Goal: Task Accomplishment & Management: Manage account settings

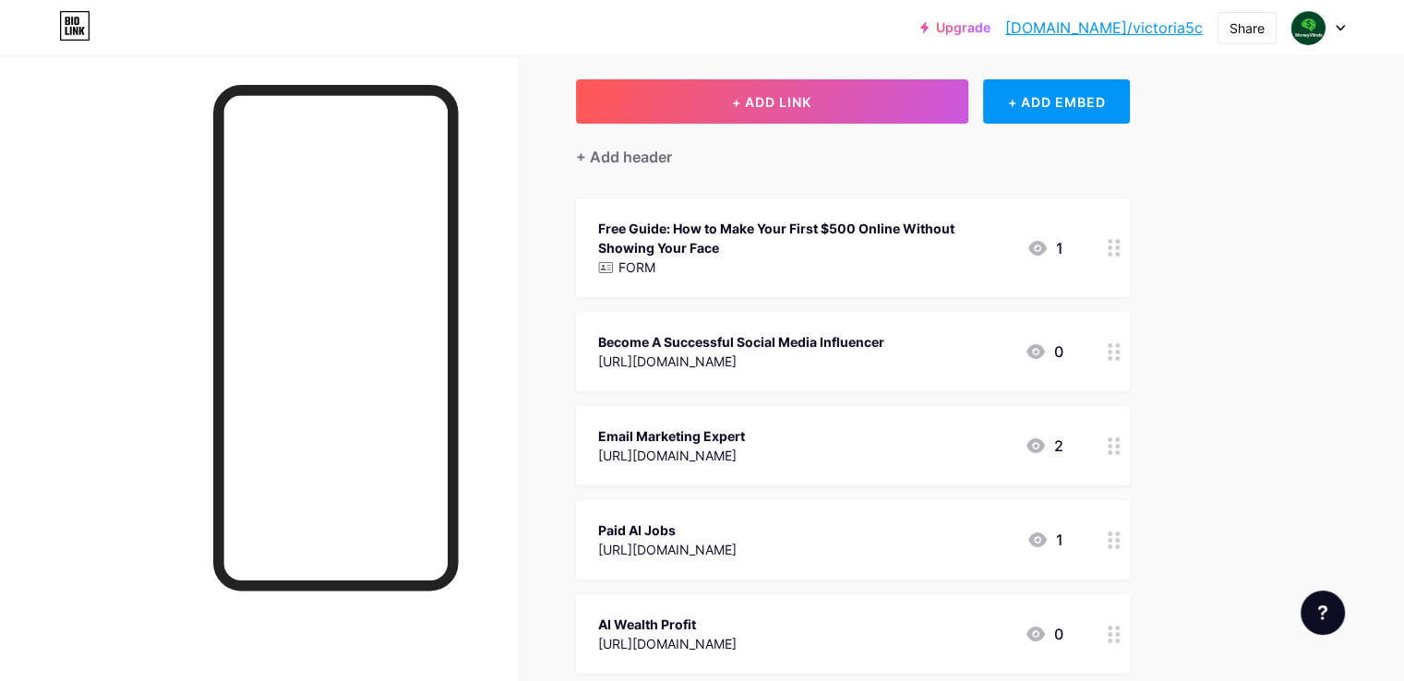
scroll to position [461, 0]
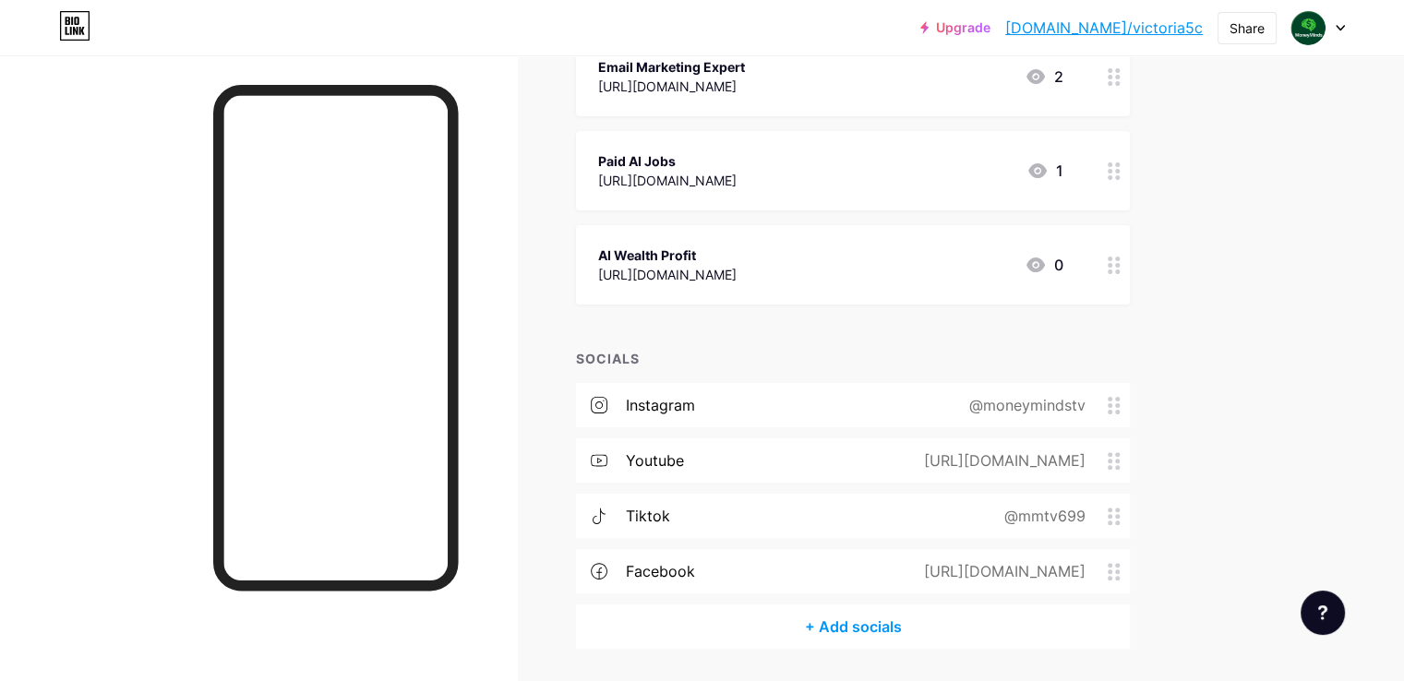
click at [819, 397] on div "instagram @moneymindstv" at bounding box center [853, 405] width 554 height 44
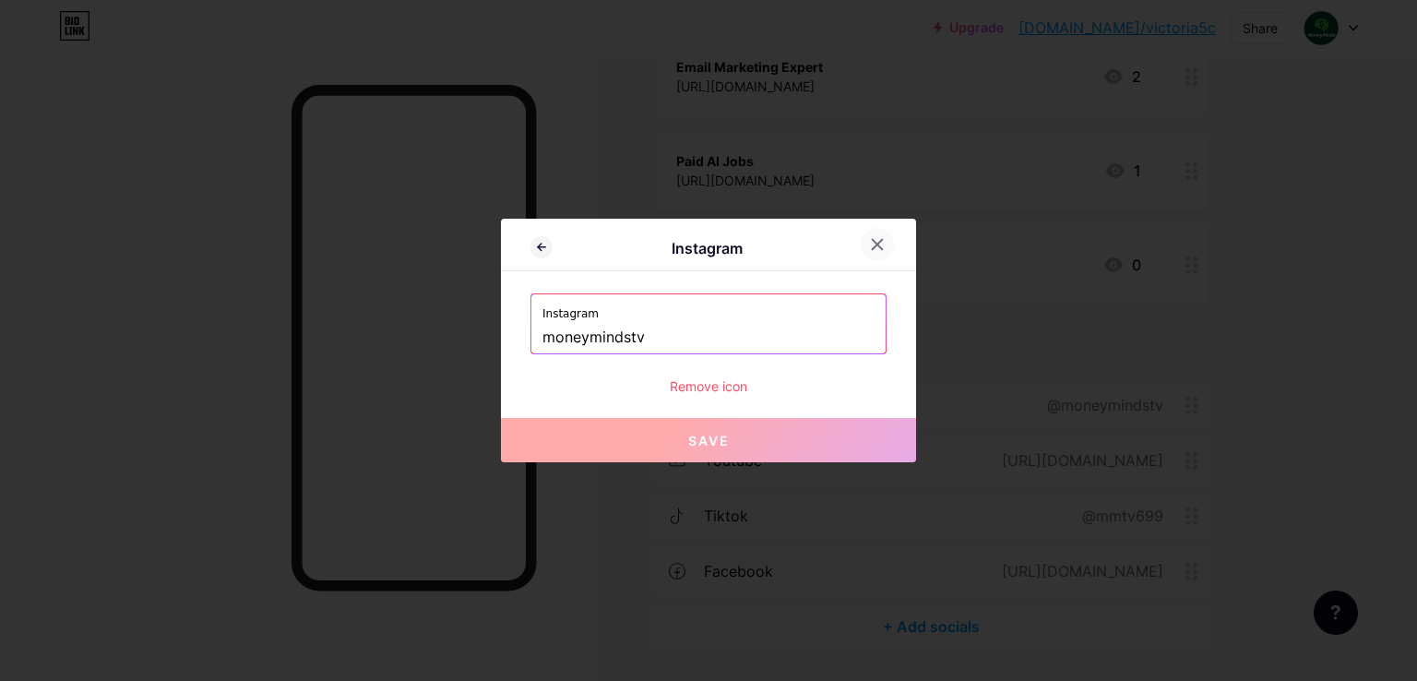
click at [870, 236] on div at bounding box center [877, 244] width 33 height 33
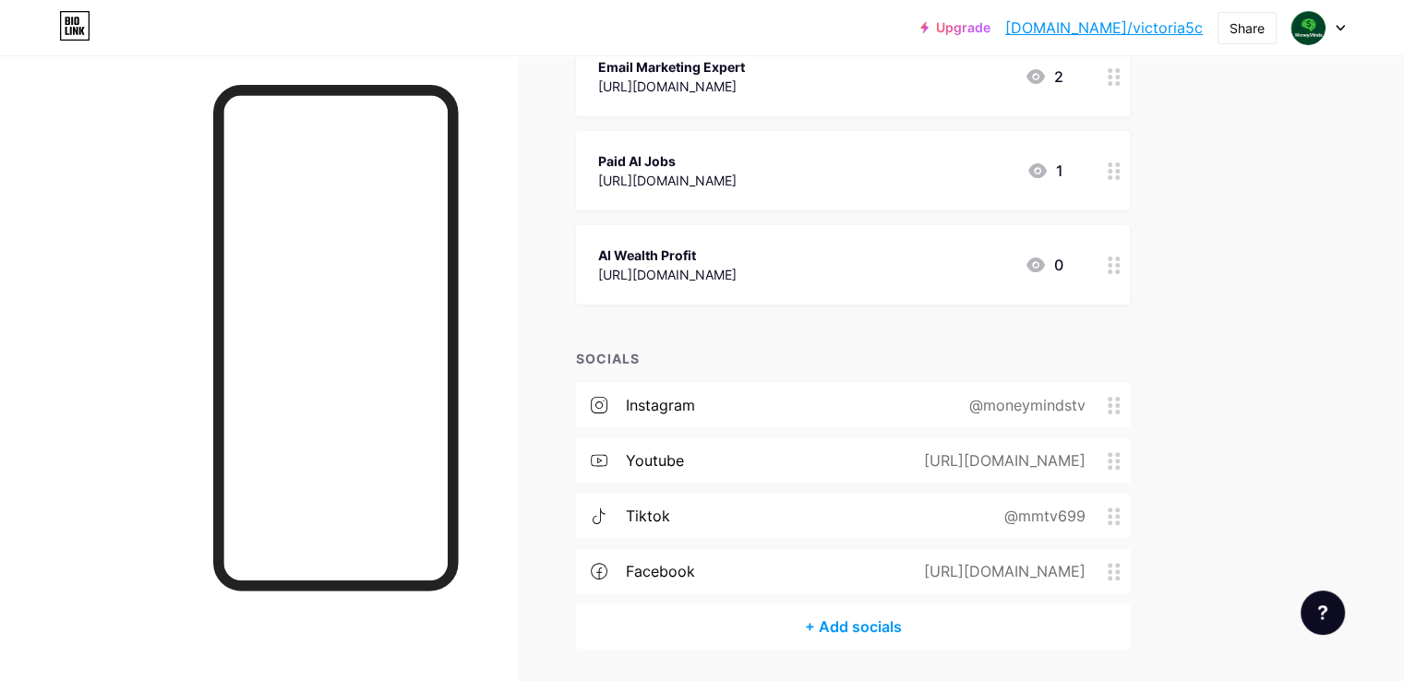
click at [1120, 400] on icon at bounding box center [1113, 406] width 13 height 18
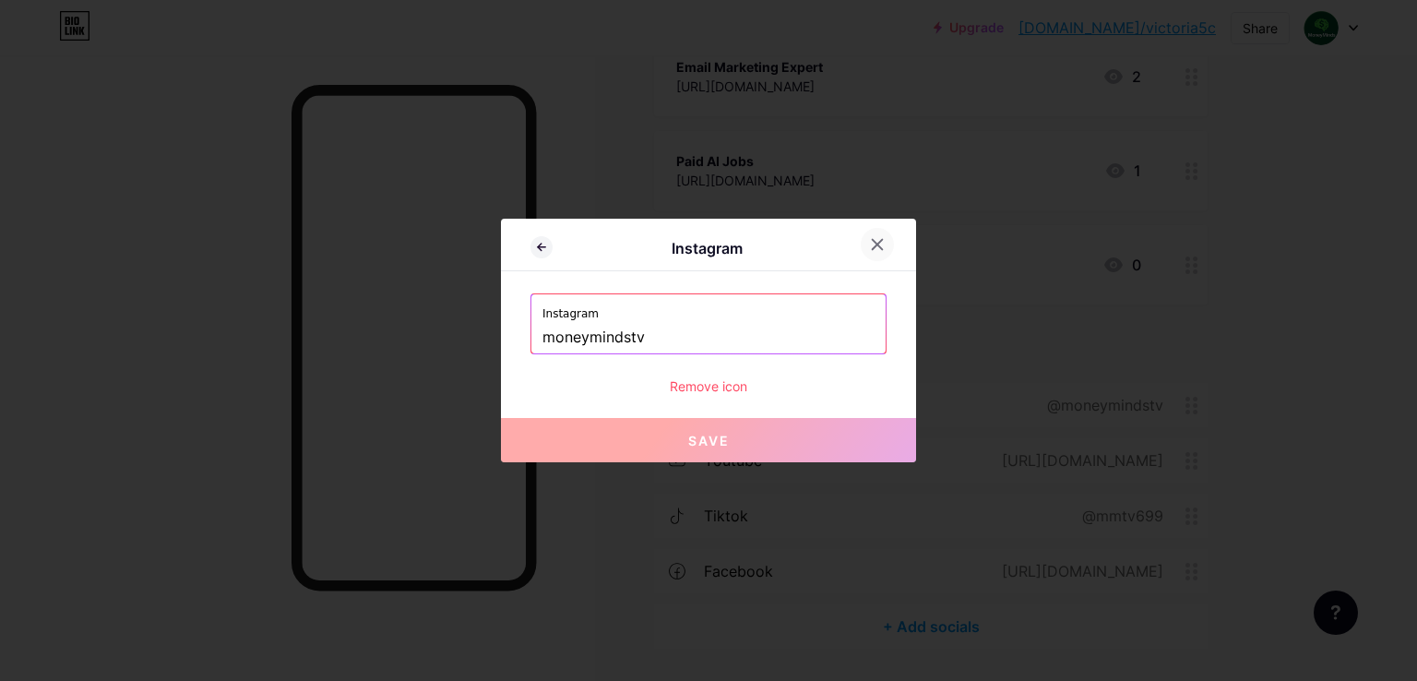
click at [873, 245] on icon at bounding box center [878, 245] width 10 height 10
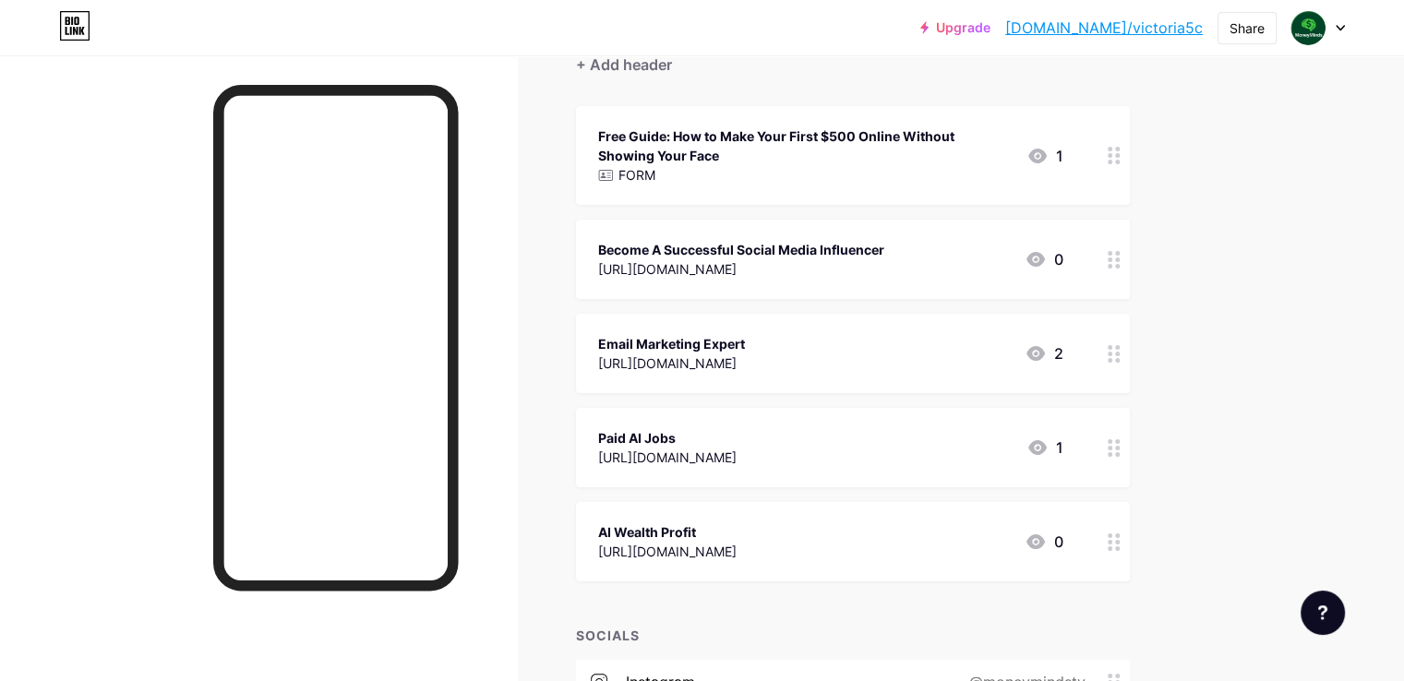
scroll to position [0, 0]
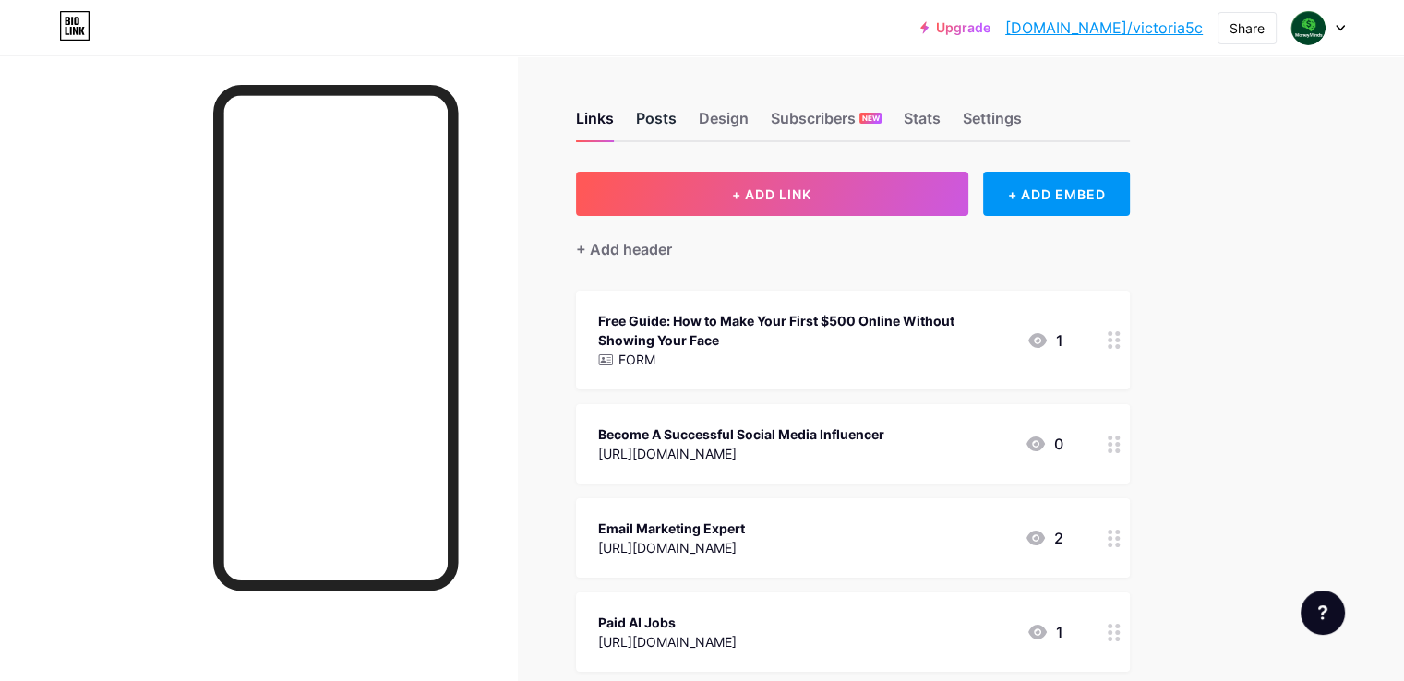
click at [676, 108] on div "Posts" at bounding box center [656, 123] width 41 height 33
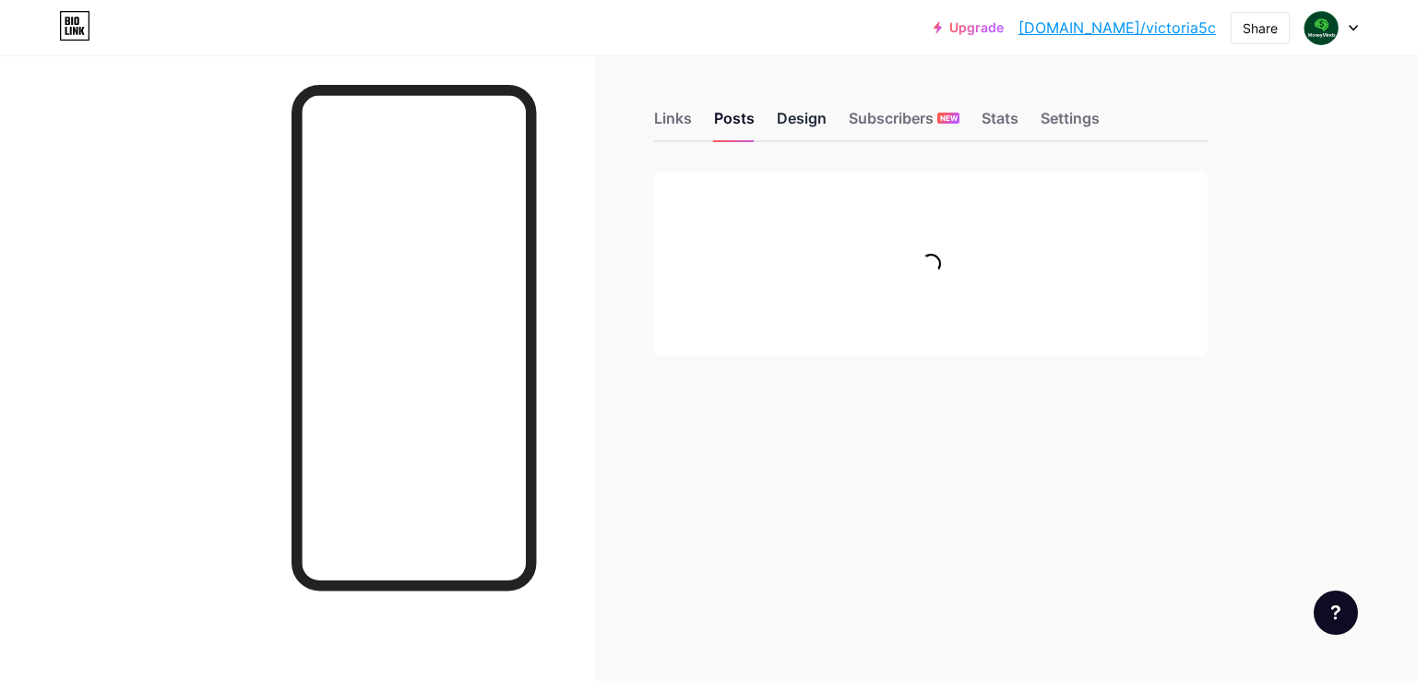
click at [801, 114] on div "Design" at bounding box center [802, 123] width 50 height 33
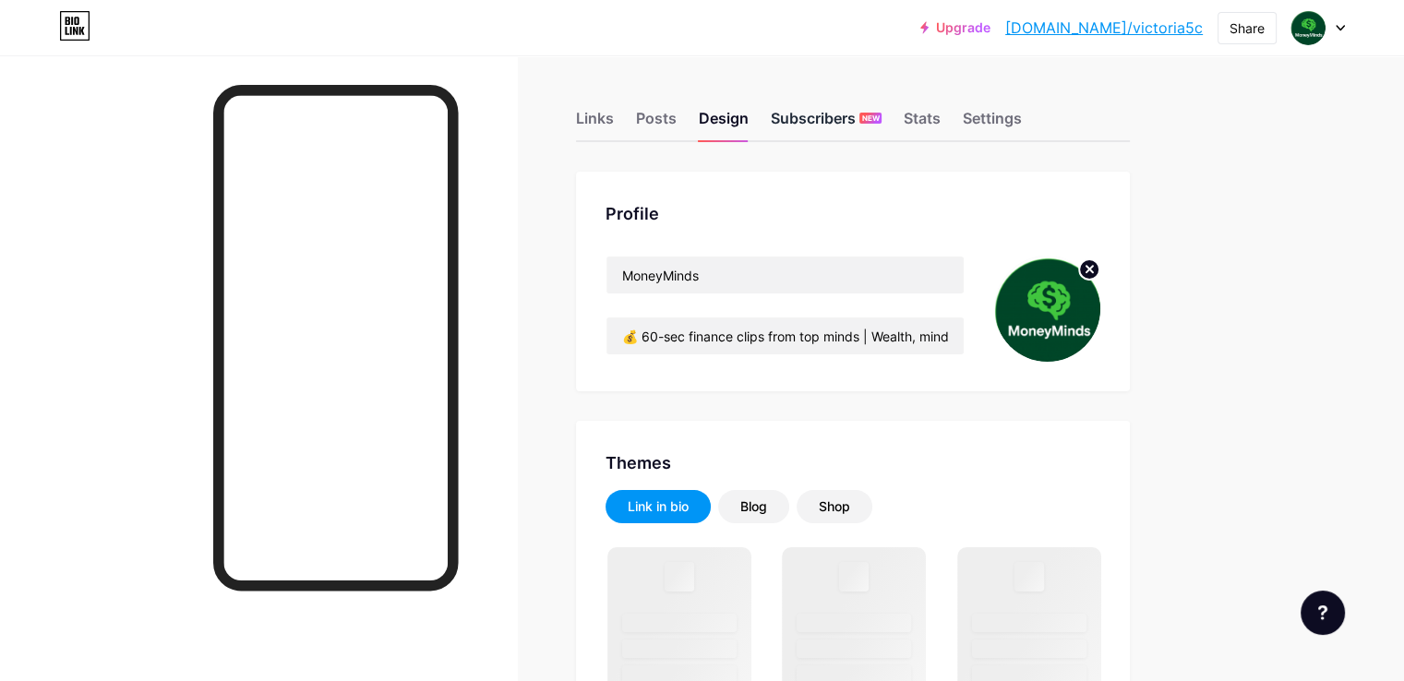
click at [881, 125] on div "Subscribers NEW" at bounding box center [826, 123] width 111 height 33
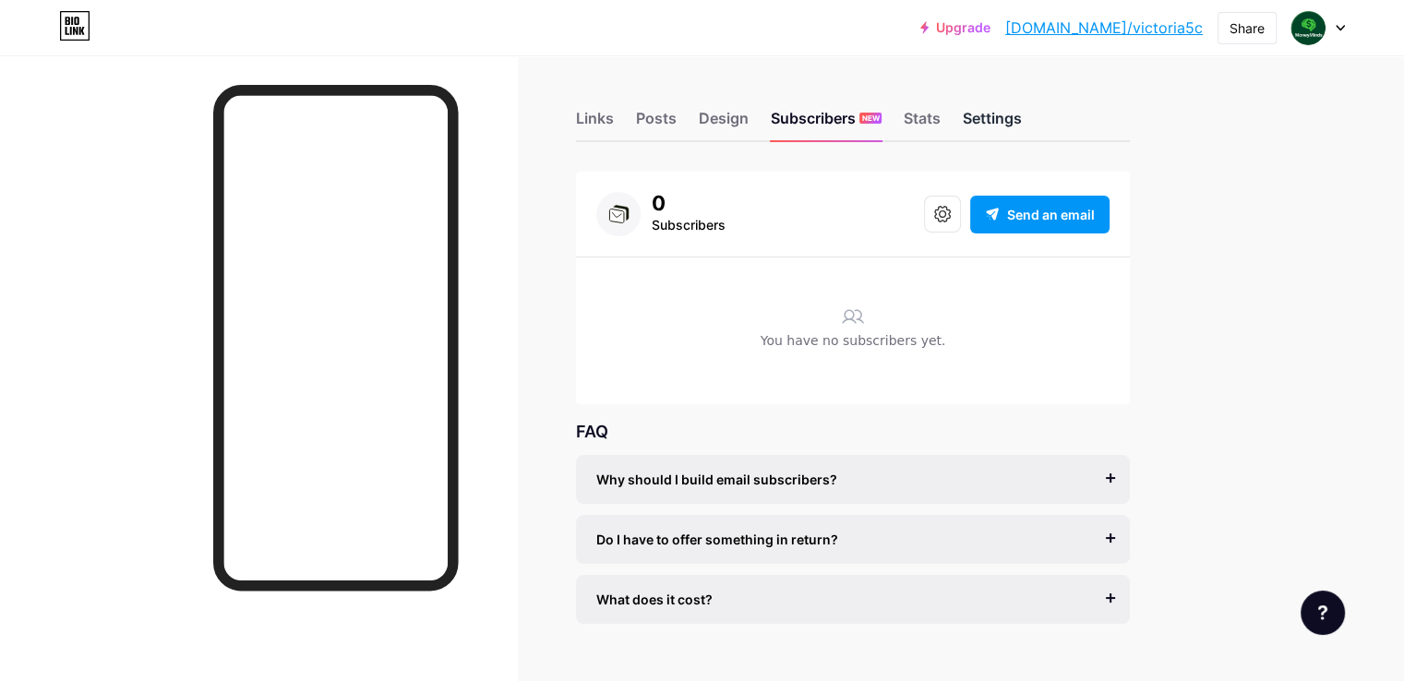
click at [1022, 113] on div "Settings" at bounding box center [991, 123] width 59 height 33
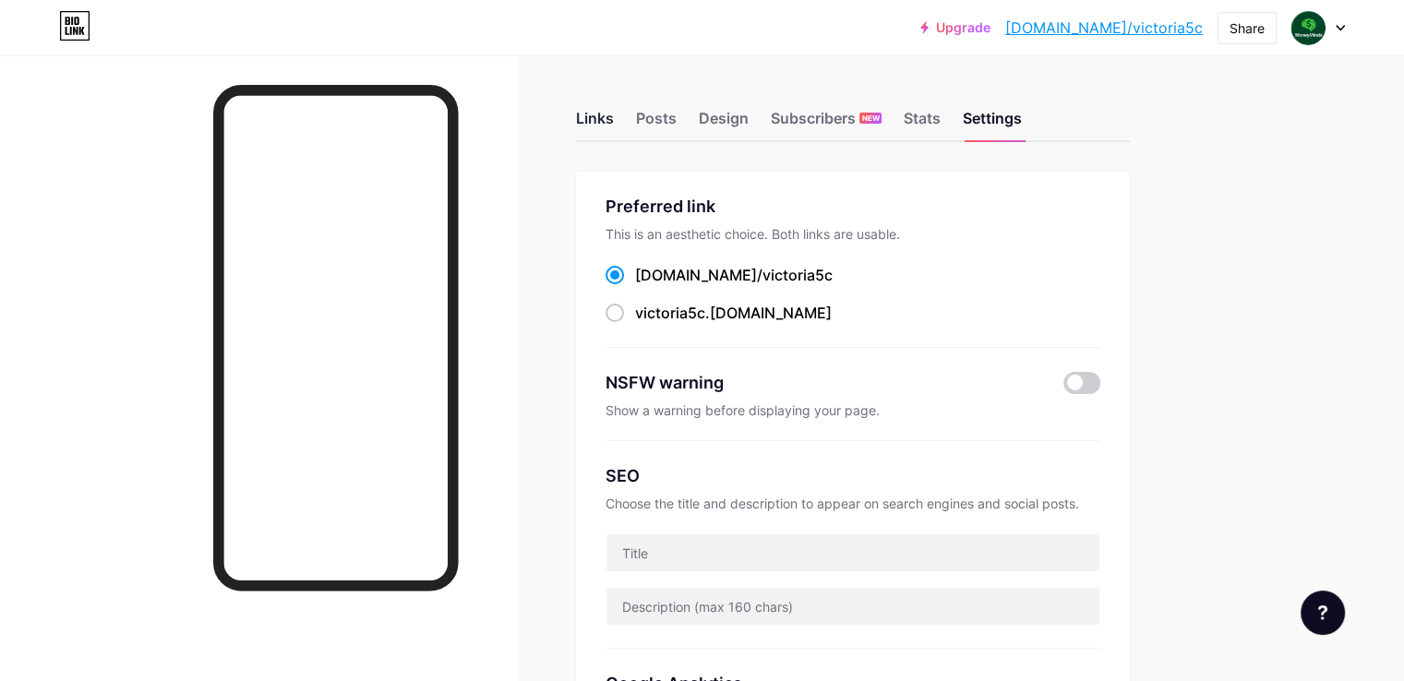
click at [614, 123] on div "Links" at bounding box center [595, 123] width 38 height 33
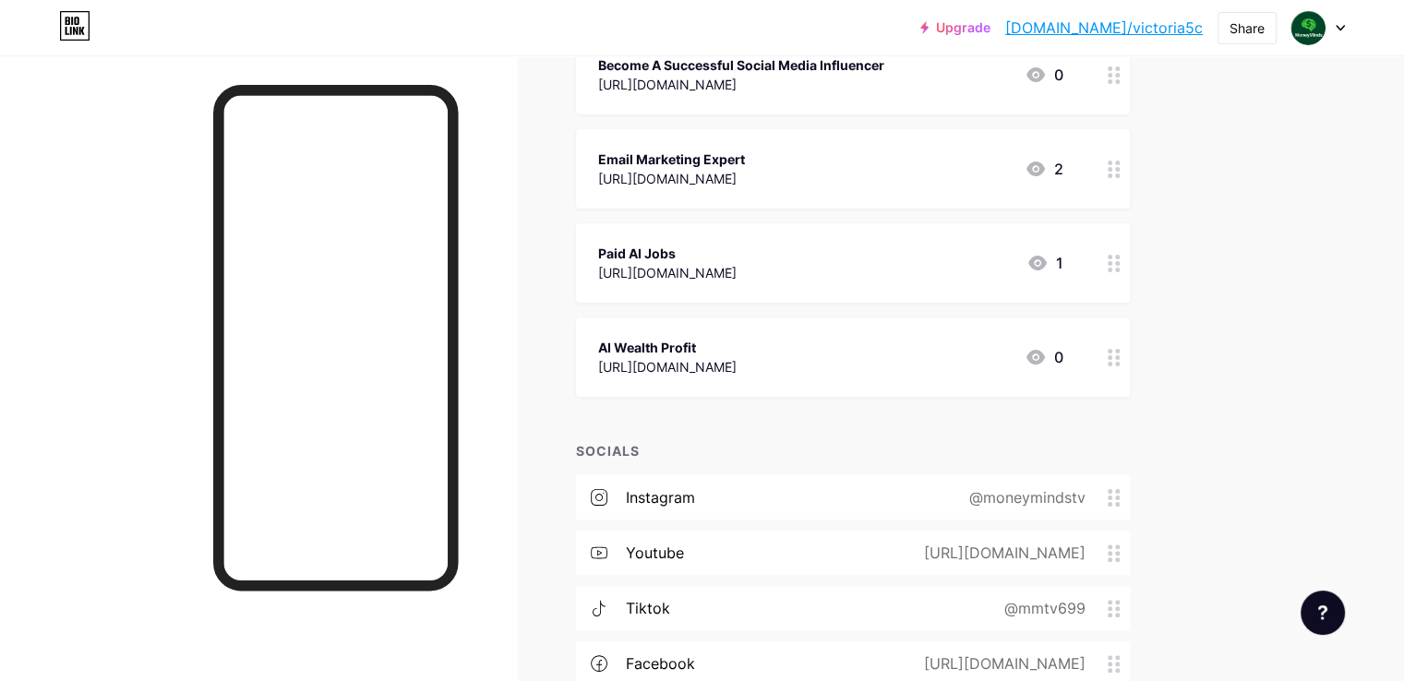
scroll to position [520, 0]
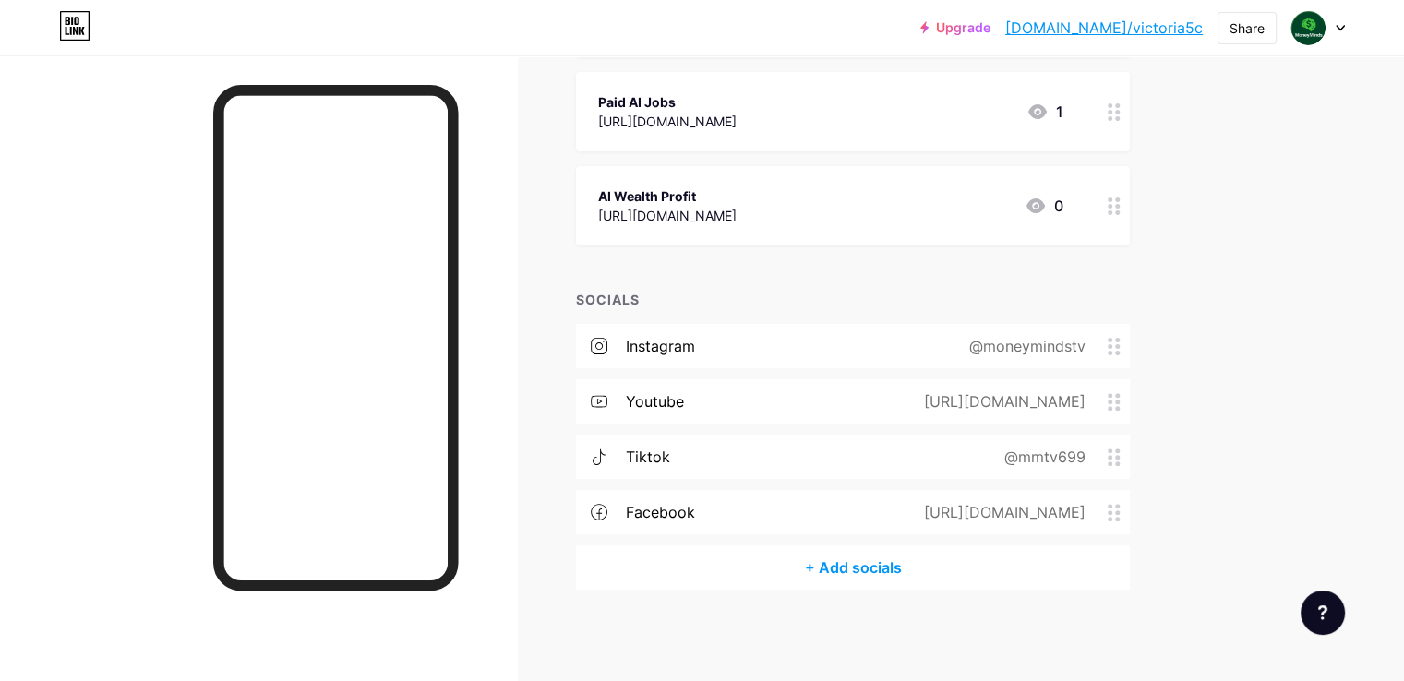
click at [1107, 348] on div "@moneymindstv" at bounding box center [1023, 346] width 168 height 22
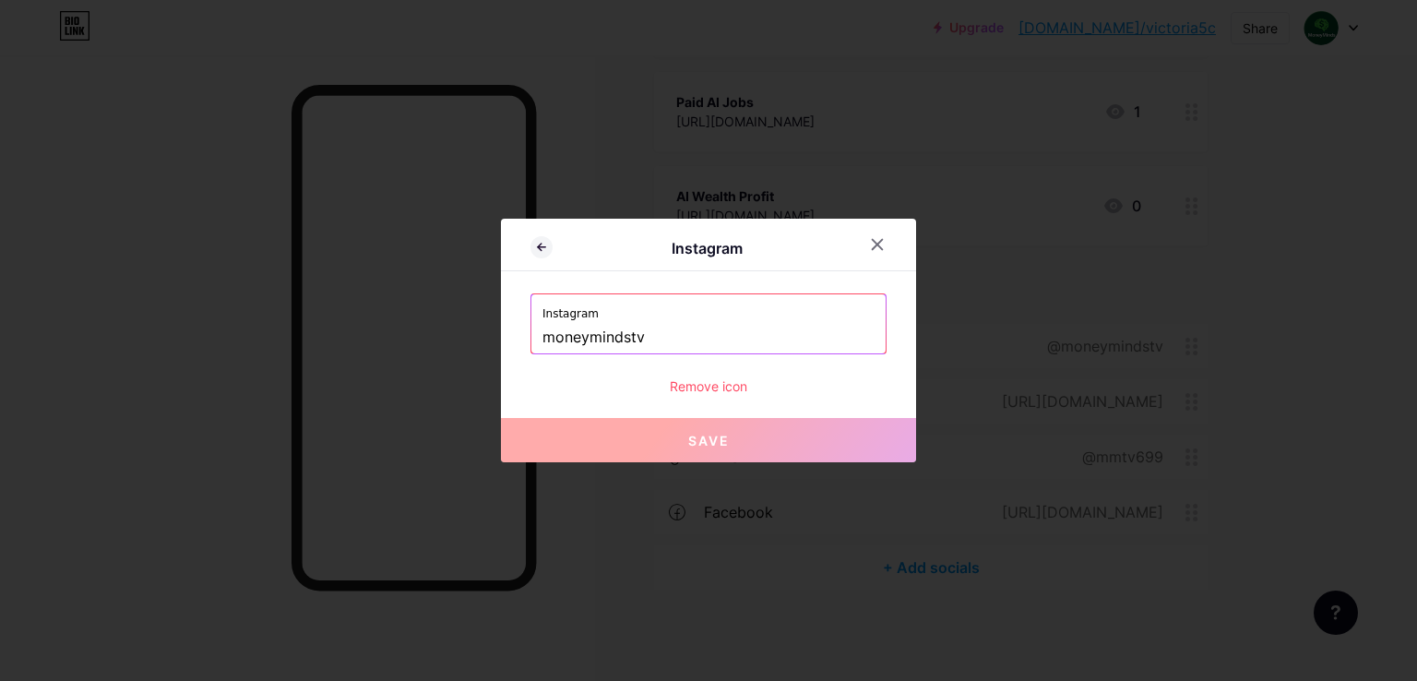
click at [625, 334] on input "moneymindstv" at bounding box center [709, 337] width 332 height 31
click at [664, 341] on input "moneymindstv" at bounding box center [709, 337] width 332 height 31
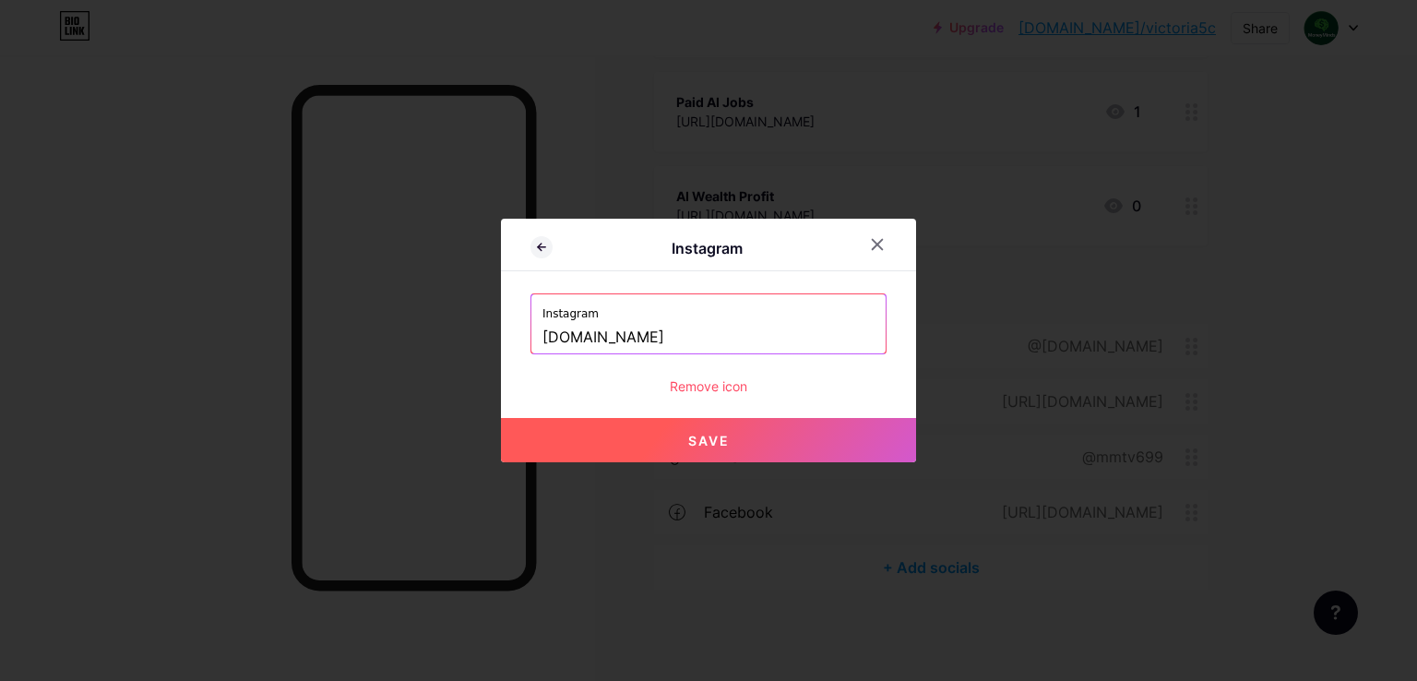
click at [747, 433] on button "Save" at bounding box center [708, 440] width 415 height 44
type input "[URL][DOMAIN_NAME][DOMAIN_NAME]"
